Goal: Transaction & Acquisition: Purchase product/service

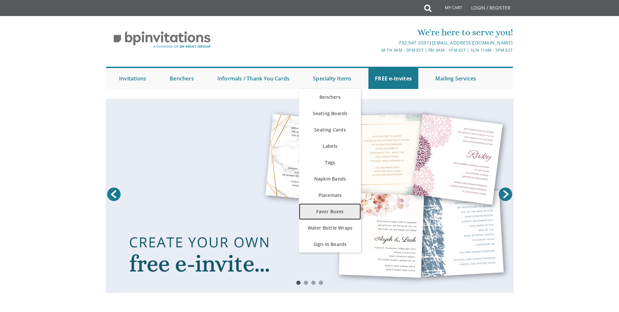
click at [338, 208] on link "Favor Boxes" at bounding box center [330, 211] width 62 height 16
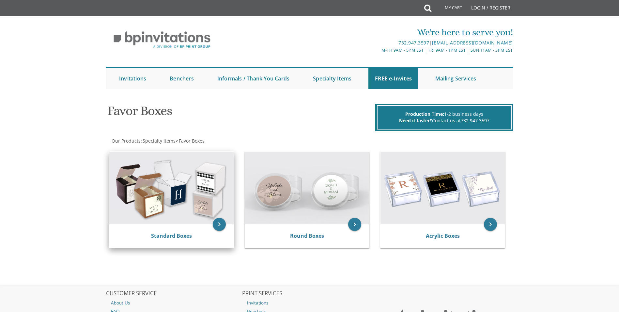
click at [163, 202] on img at bounding box center [171, 188] width 124 height 72
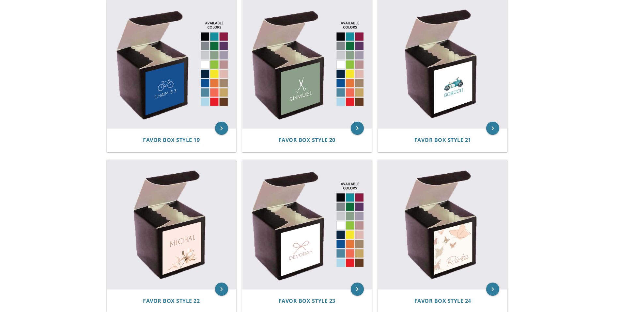
scroll to position [1110, 0]
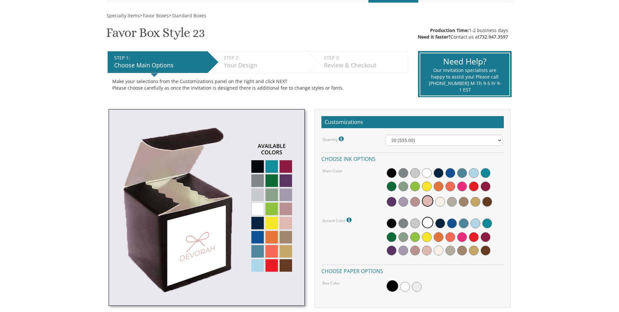
scroll to position [98, 0]
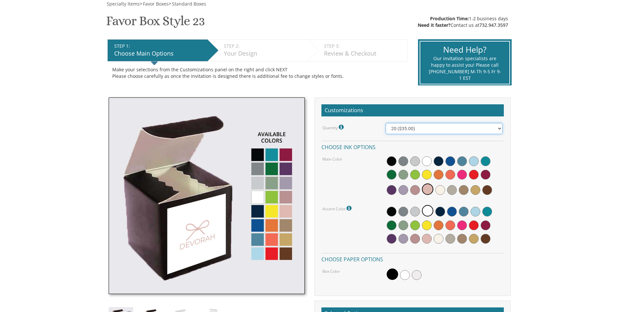
click at [439, 126] on select "20 ($35.00) 40 ($53.00) 60 ($65.00) 80 ($75.00) 100 ($85.00)" at bounding box center [444, 128] width 117 height 11
click at [386, 123] on select "20 ($35.00) 40 ($53.00) 60 ($65.00) 80 ($75.00) 100 ($85.00)" at bounding box center [444, 128] width 117 height 11
click at [428, 192] on span at bounding box center [427, 188] width 11 height 11
click at [429, 212] on span at bounding box center [427, 210] width 11 height 11
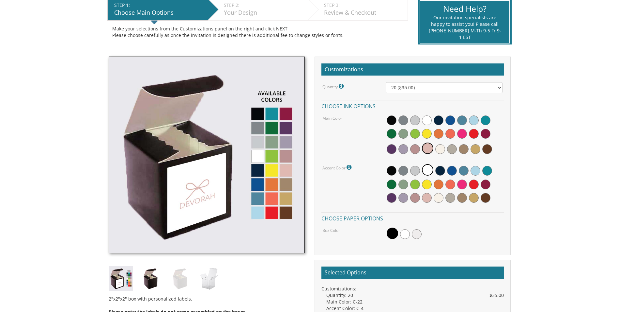
scroll to position [163, 0]
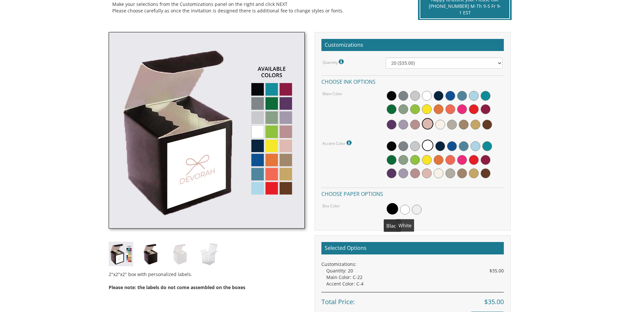
click at [408, 209] on span at bounding box center [405, 209] width 10 height 10
click at [462, 109] on span at bounding box center [463, 109] width 10 height 10
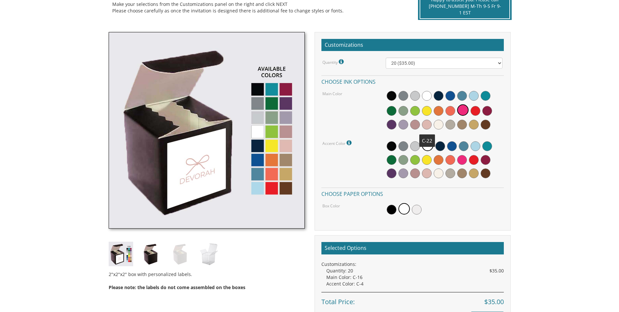
click at [428, 123] on span at bounding box center [427, 125] width 10 height 10
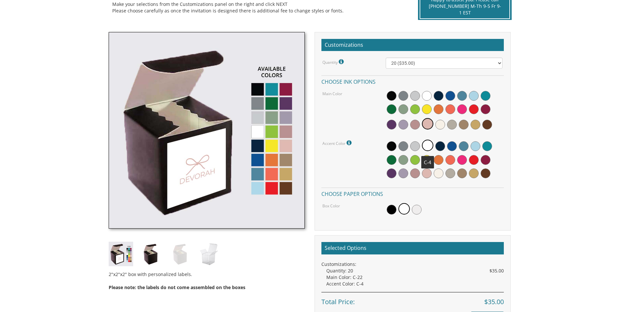
click at [430, 144] on span at bounding box center [427, 144] width 11 height 11
click at [350, 141] on icon at bounding box center [350, 143] width 7 height 6
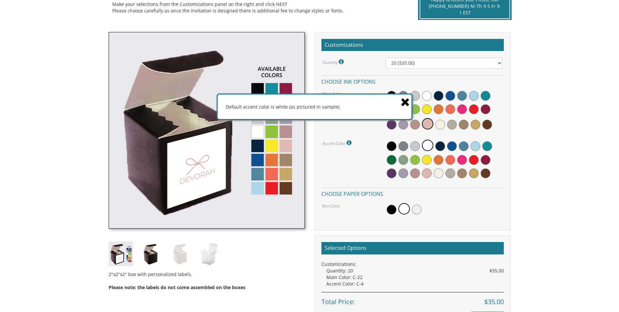
click at [348, 151] on div "Accent Color Default accent color is white (as pictured in sample)." at bounding box center [413, 159] width 190 height 42
click at [410, 100] on icon at bounding box center [405, 101] width 9 height 11
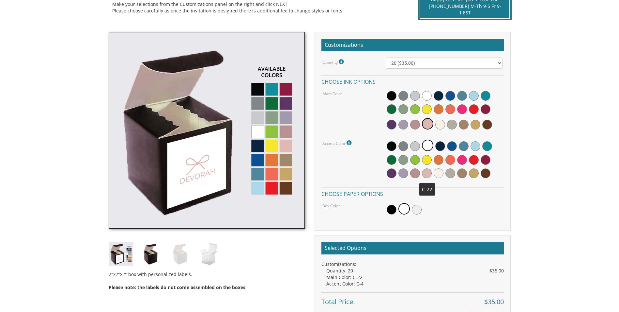
click at [427, 172] on span at bounding box center [427, 173] width 10 height 10
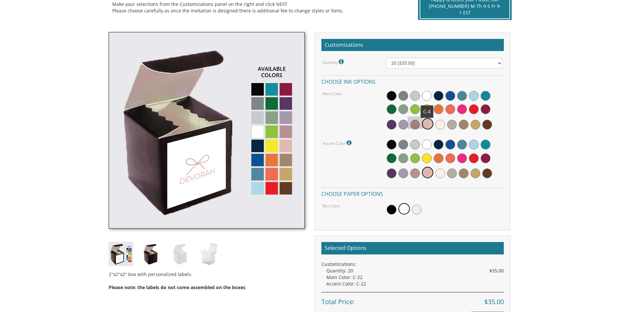
click at [427, 97] on span at bounding box center [427, 96] width 10 height 10
